Goal: Communication & Community: Answer question/provide support

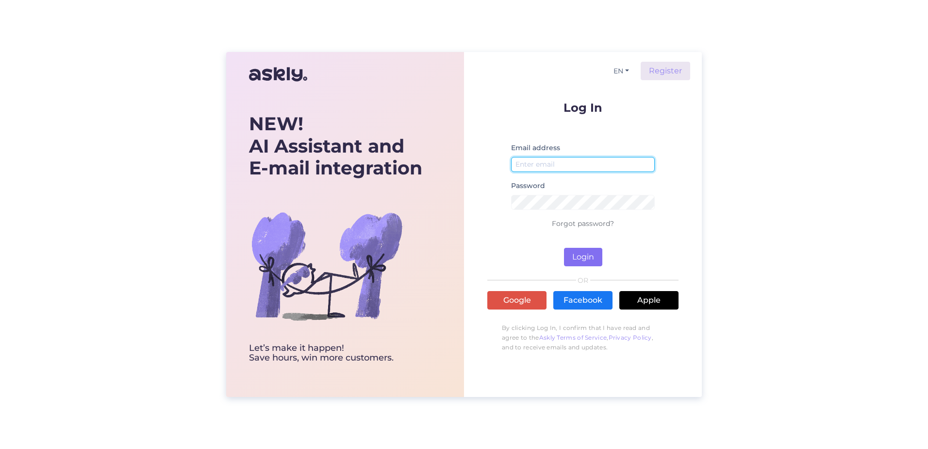
type input "[EMAIL_ADDRESS][DOMAIN_NAME]"
click at [586, 253] on button "Login" at bounding box center [583, 257] width 38 height 18
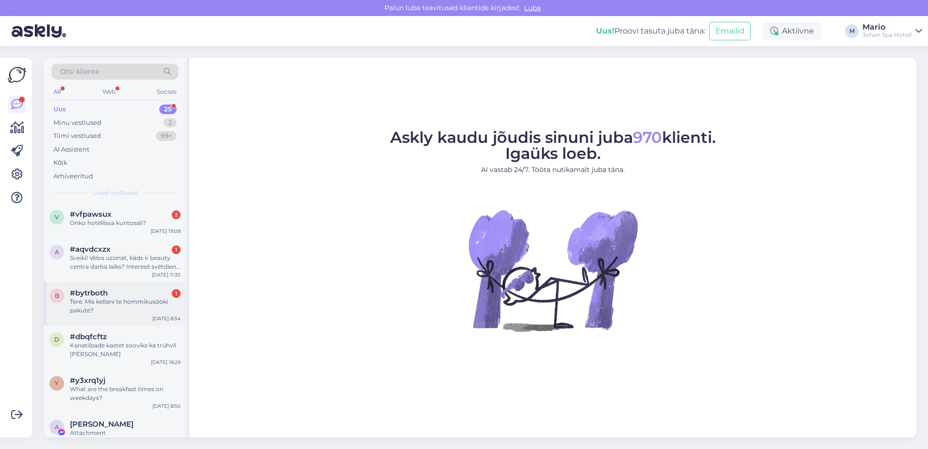
click at [133, 293] on div "#bytrboth 1" at bounding box center [125, 292] width 111 height 9
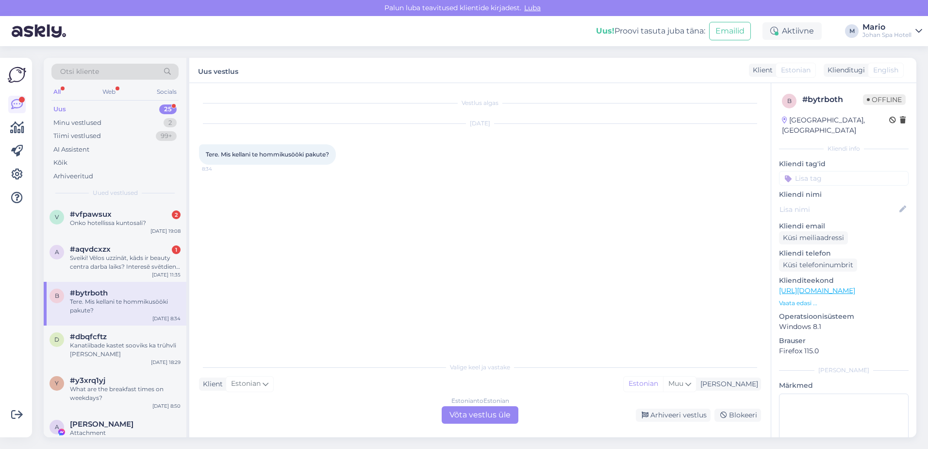
click at [471, 409] on div "Estonian to Estonian Võta vestlus üle" at bounding box center [480, 414] width 77 height 17
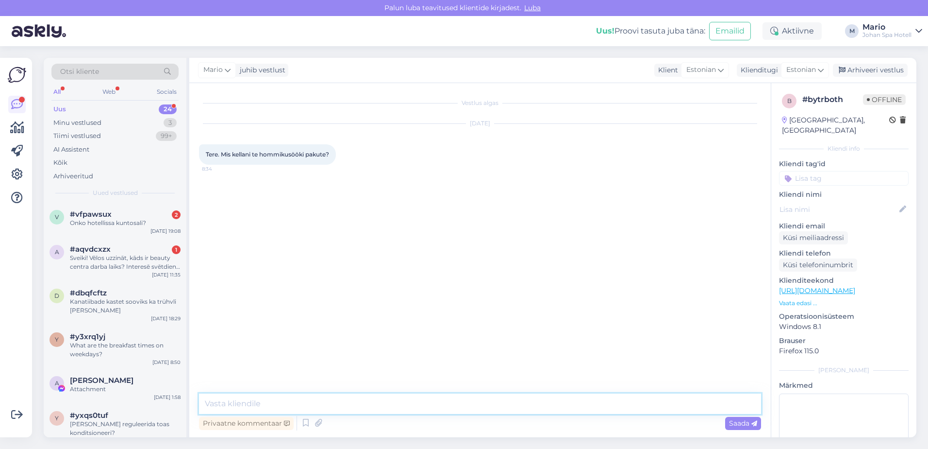
click at [234, 401] on textarea at bounding box center [480, 403] width 562 height 20
type textarea "Tere, tööpäevadel kella 7.30 kuni 10.00 ja nädalavahetuse 7.30 kuni 11.00"
drag, startPoint x: 742, startPoint y: 421, endPoint x: 736, endPoint y: 419, distance: 6.8
click at [742, 421] on span "Saada" at bounding box center [743, 422] width 28 height 9
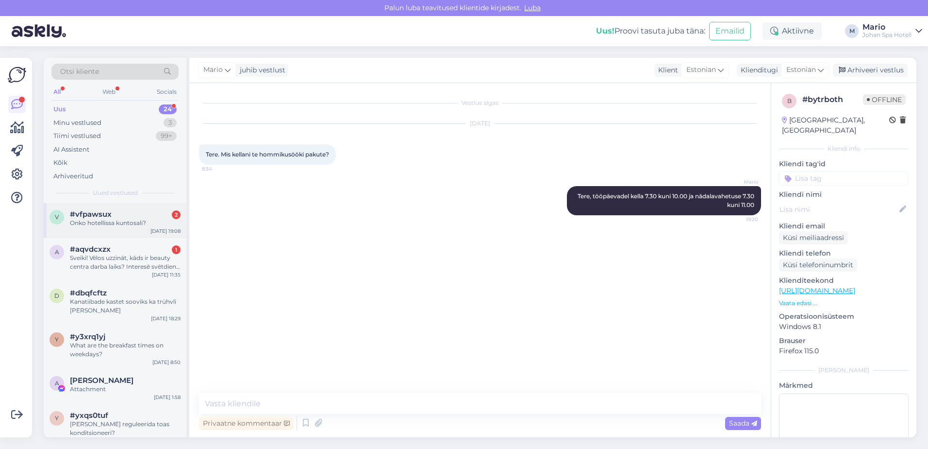
click at [95, 223] on div "Onko hotellissa kuntosali?" at bounding box center [125, 222] width 111 height 9
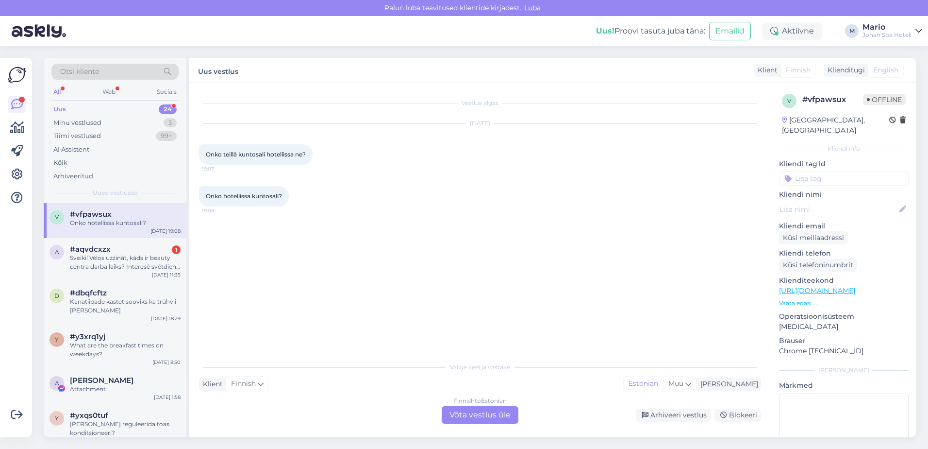
click at [482, 408] on div "Finnish to Estonian Võta vestlus üle" at bounding box center [480, 414] width 77 height 17
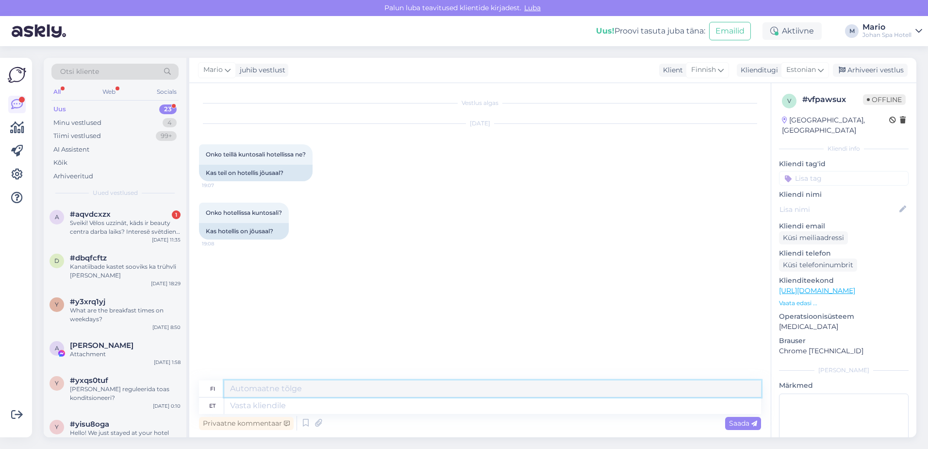
click at [236, 387] on textarea at bounding box center [492, 388] width 537 height 17
drag, startPoint x: 228, startPoint y: 389, endPoint x: 359, endPoint y: 391, distance: 130.6
click at [359, 391] on textarea "Tere, kahjuks jöusaali [PERSON_NAME] ole." at bounding box center [492, 388] width 537 height 17
type textarea "Tere, kahjuks jöusaali [PERSON_NAME] ole."
click at [231, 409] on textarea at bounding box center [492, 405] width 537 height 17
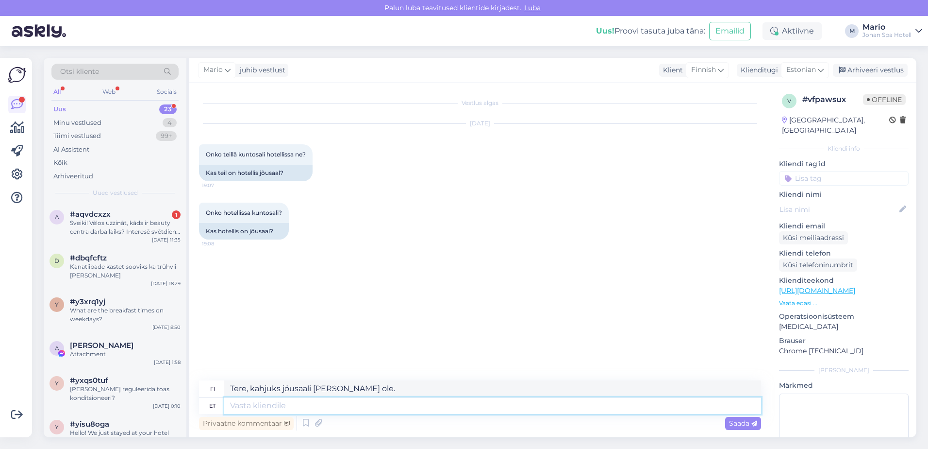
paste textarea "Tere, kahjuks jöusaali [PERSON_NAME] ole."
type textarea "Tere, kahjuks jöusaali [PERSON_NAME] ole."
type textarea "Hei, valitettavasti meillä ei ole saunaa."
click at [311, 405] on textarea "Tere, kahjuks jöusaali [PERSON_NAME] ole." at bounding box center [492, 405] width 537 height 17
type textarea "Tere, kahjuks [PERSON_NAME] ole."
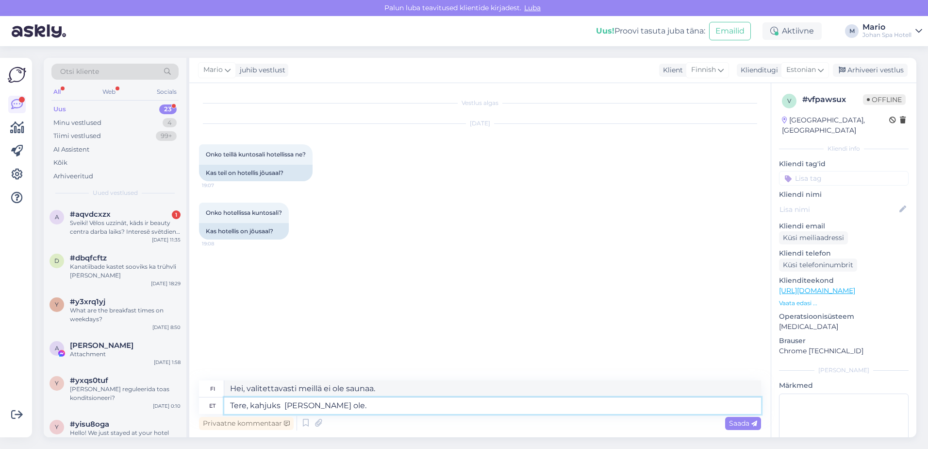
type textarea "Hei, valitettavasti meillä ei ole niitä."
drag, startPoint x: 259, startPoint y: 172, endPoint x: 281, endPoint y: 173, distance: 21.4
click at [281, 173] on div "Kas teil on hotellis jõusaal?" at bounding box center [256, 173] width 114 height 17
drag, startPoint x: 281, startPoint y: 173, endPoint x: 274, endPoint y: 174, distance: 6.3
copy div "jõusaa"
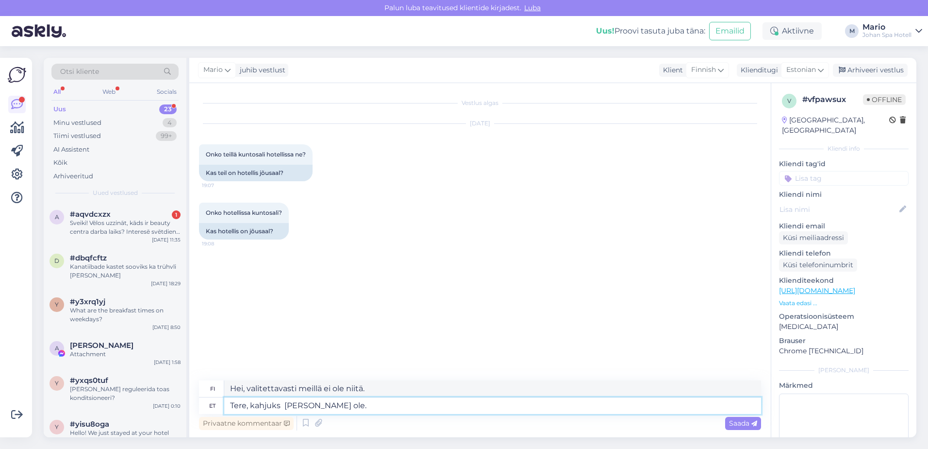
click at [282, 405] on textarea "Tere, kahjuks [PERSON_NAME] ole." at bounding box center [492, 405] width 537 height 17
paste textarea "jõusaa"
type textarea "Tere, kahjuks jõusaa [PERSON_NAME] ole."
type textarea "Hei, valitettavasti meillä ei ole kuntosalia."
type textarea "Tere, kahjuks jõusaali [PERSON_NAME] ole."
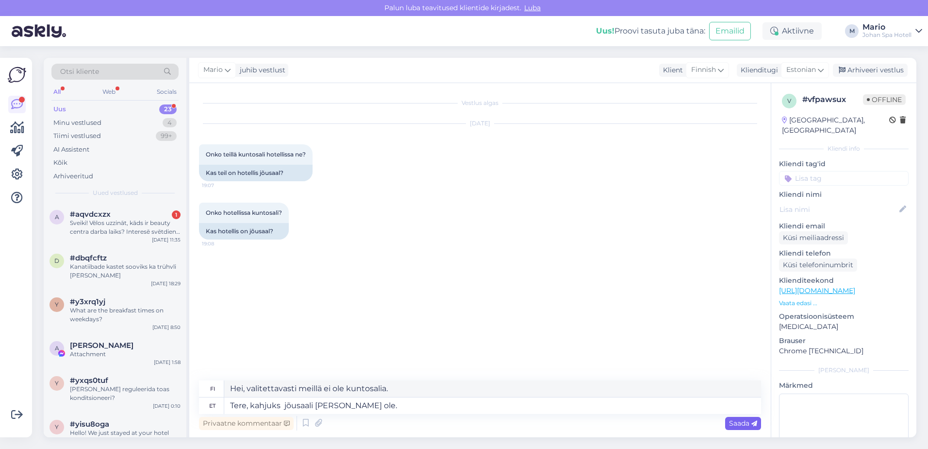
click at [742, 421] on span "Saada" at bounding box center [743, 422] width 28 height 9
